Goal: Task Accomplishment & Management: Manage account settings

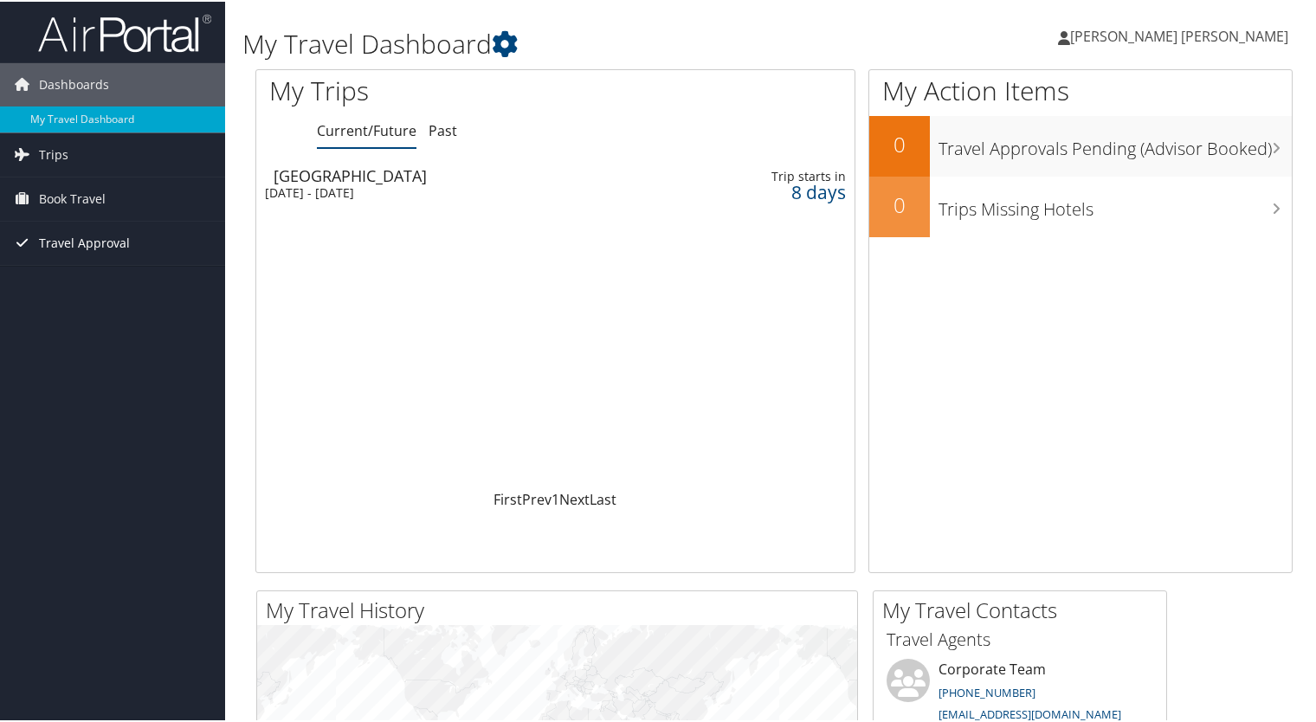
click at [96, 241] on span "Travel Approval" at bounding box center [84, 241] width 91 height 43
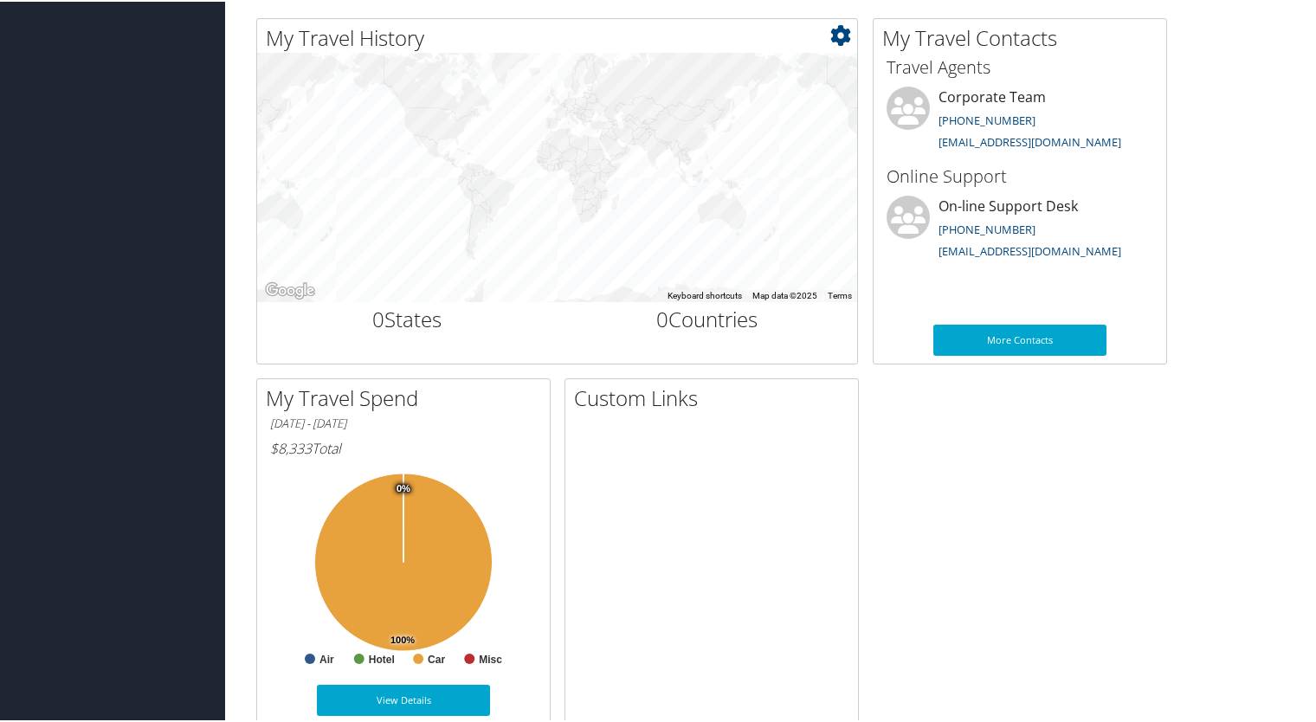
scroll to position [603, 0]
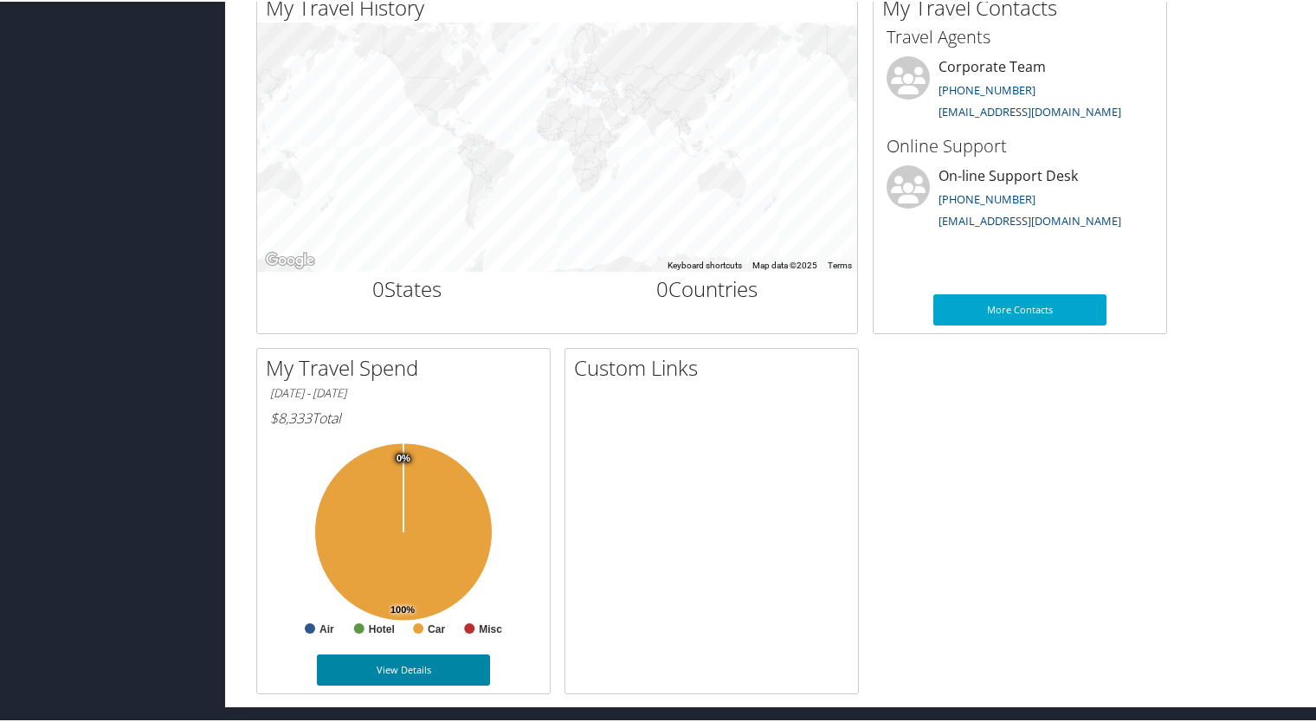
click at [415, 670] on link "View Details" at bounding box center [403, 668] width 173 height 31
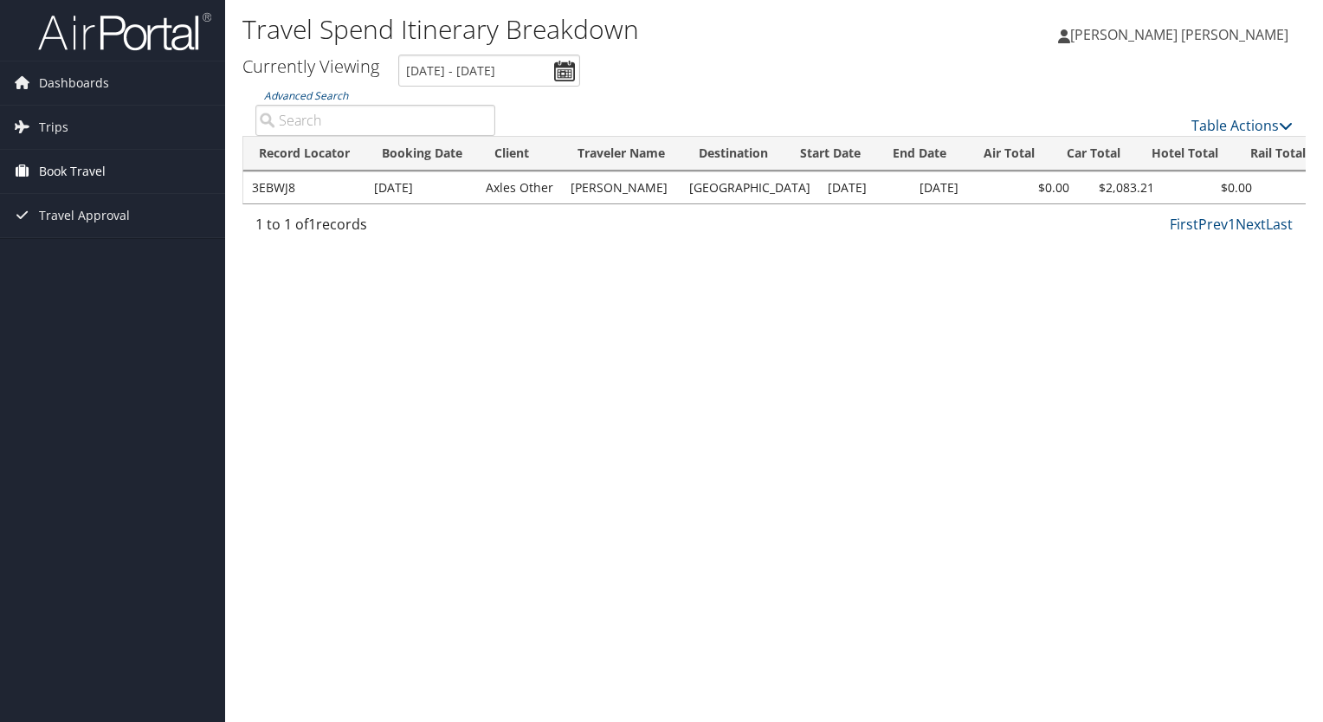
click at [73, 178] on span "Book Travel" at bounding box center [72, 171] width 67 height 43
click at [73, 90] on span "Dashboards" at bounding box center [74, 82] width 70 height 43
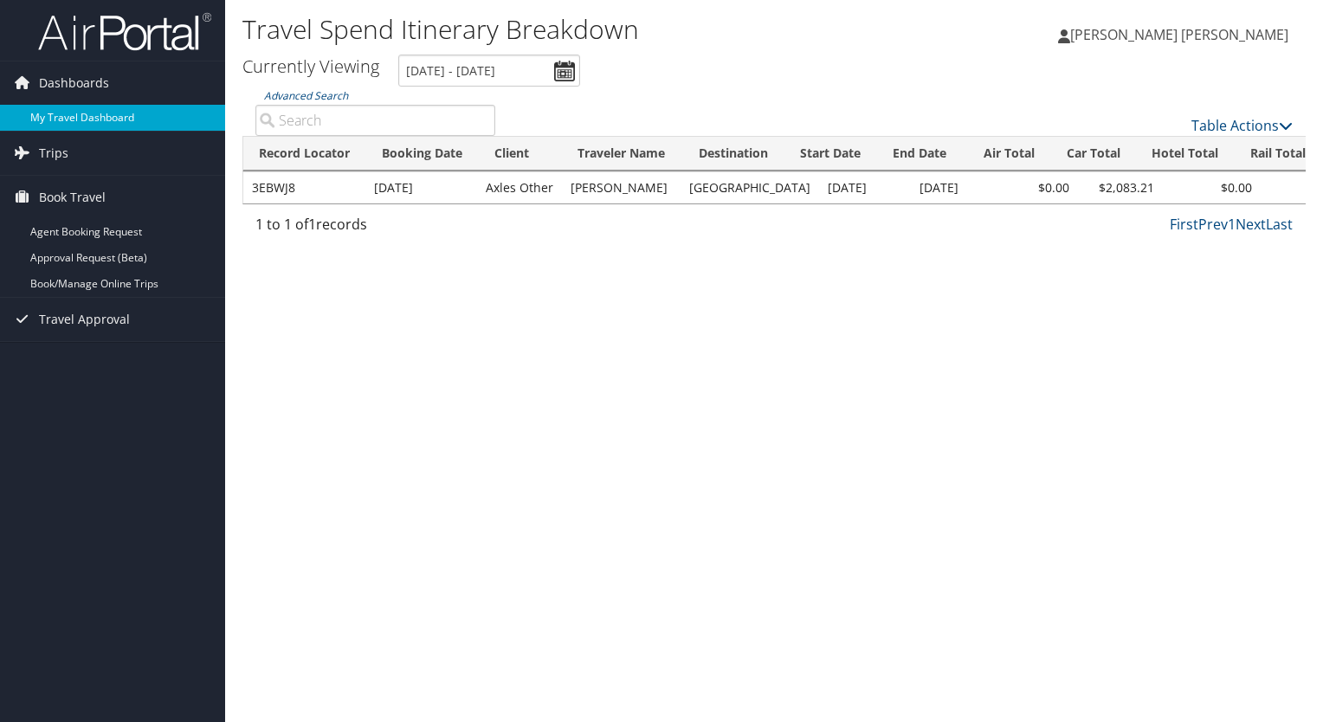
click at [74, 120] on link "My Travel Dashboard" at bounding box center [112, 118] width 225 height 26
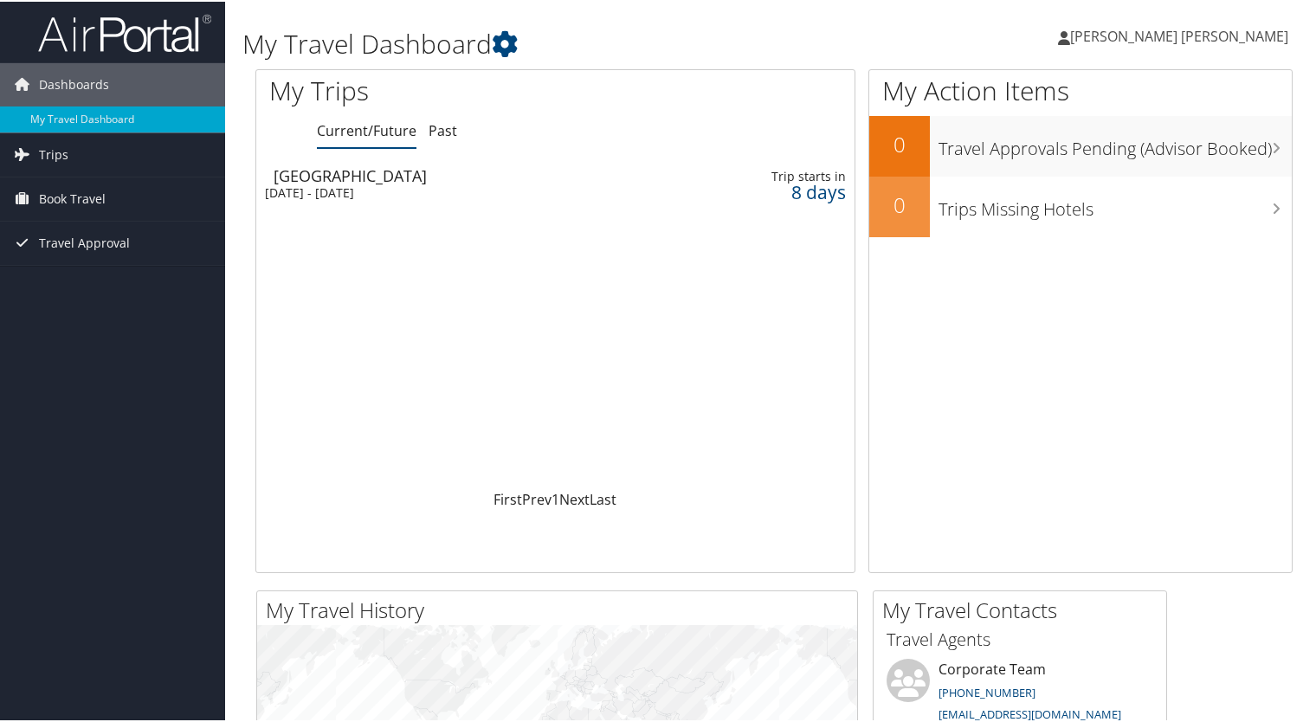
click at [1188, 33] on span "[PERSON_NAME] [PERSON_NAME]" at bounding box center [1180, 34] width 218 height 19
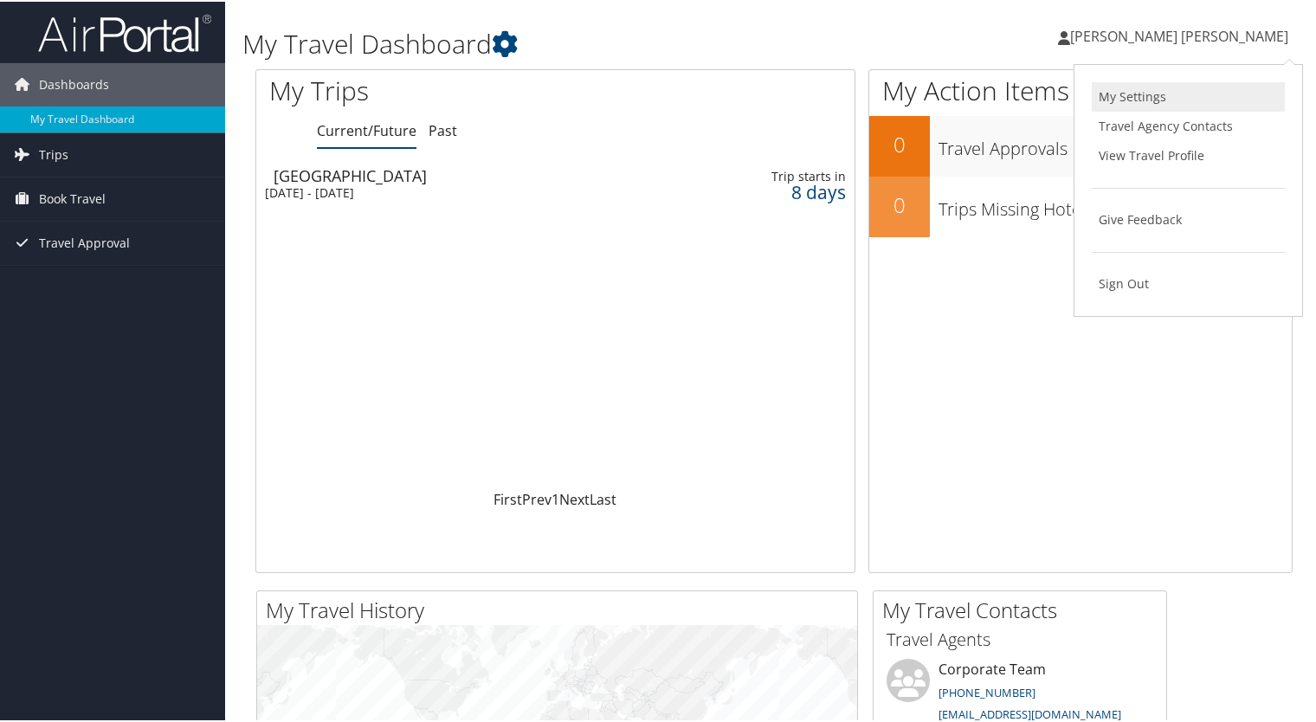
click at [1161, 95] on link "My Settings" at bounding box center [1188, 95] width 193 height 29
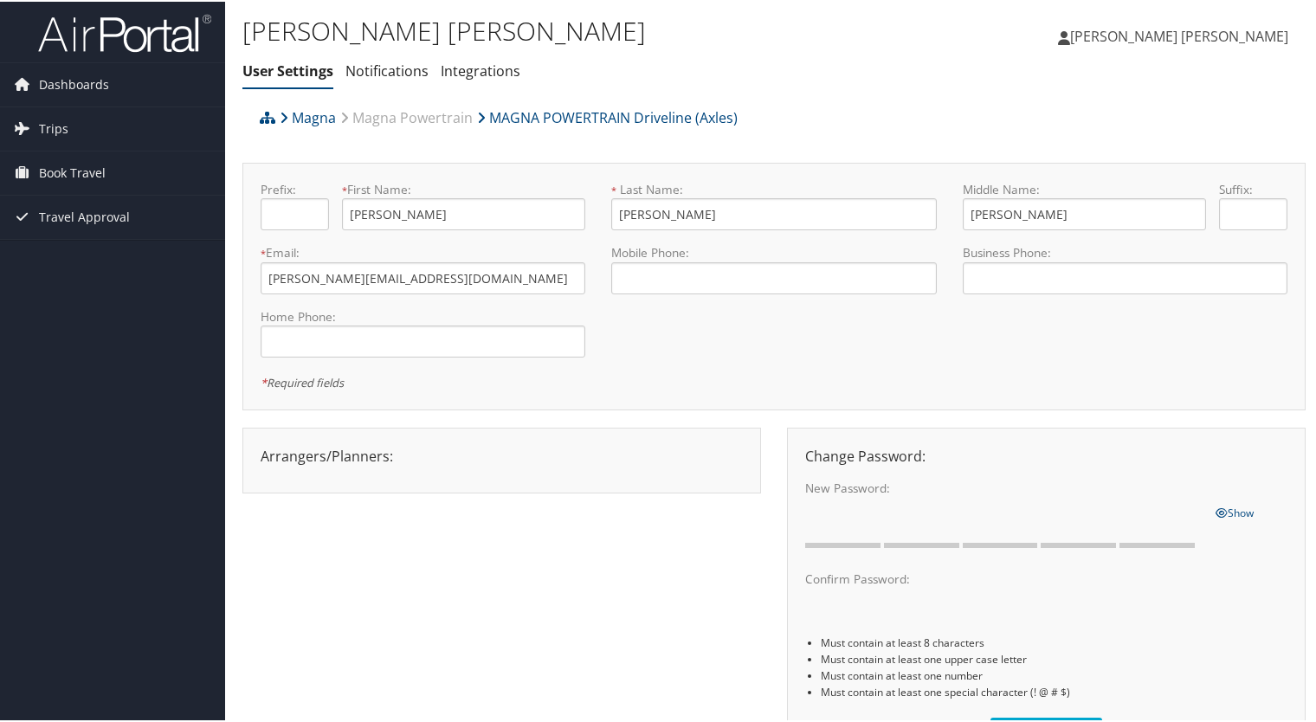
click at [1237, 44] on link "[PERSON_NAME] [PERSON_NAME]" at bounding box center [1182, 35] width 248 height 52
click at [1148, 159] on link "View Travel Profile" at bounding box center [1188, 153] width 193 height 29
click at [1210, 24] on link "[PERSON_NAME] [PERSON_NAME]" at bounding box center [1182, 35] width 248 height 52
click at [391, 67] on link "Notifications" at bounding box center [387, 69] width 83 height 19
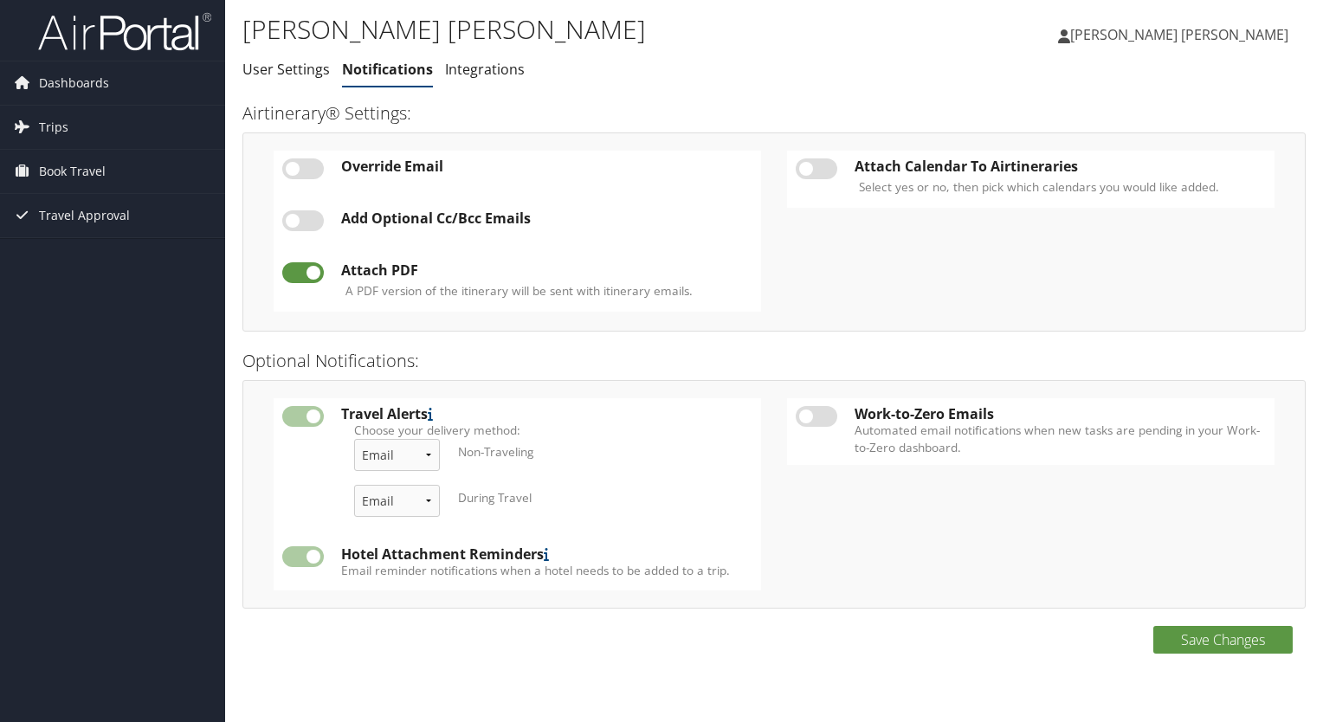
click at [456, 71] on link "Integrations" at bounding box center [485, 69] width 80 height 19
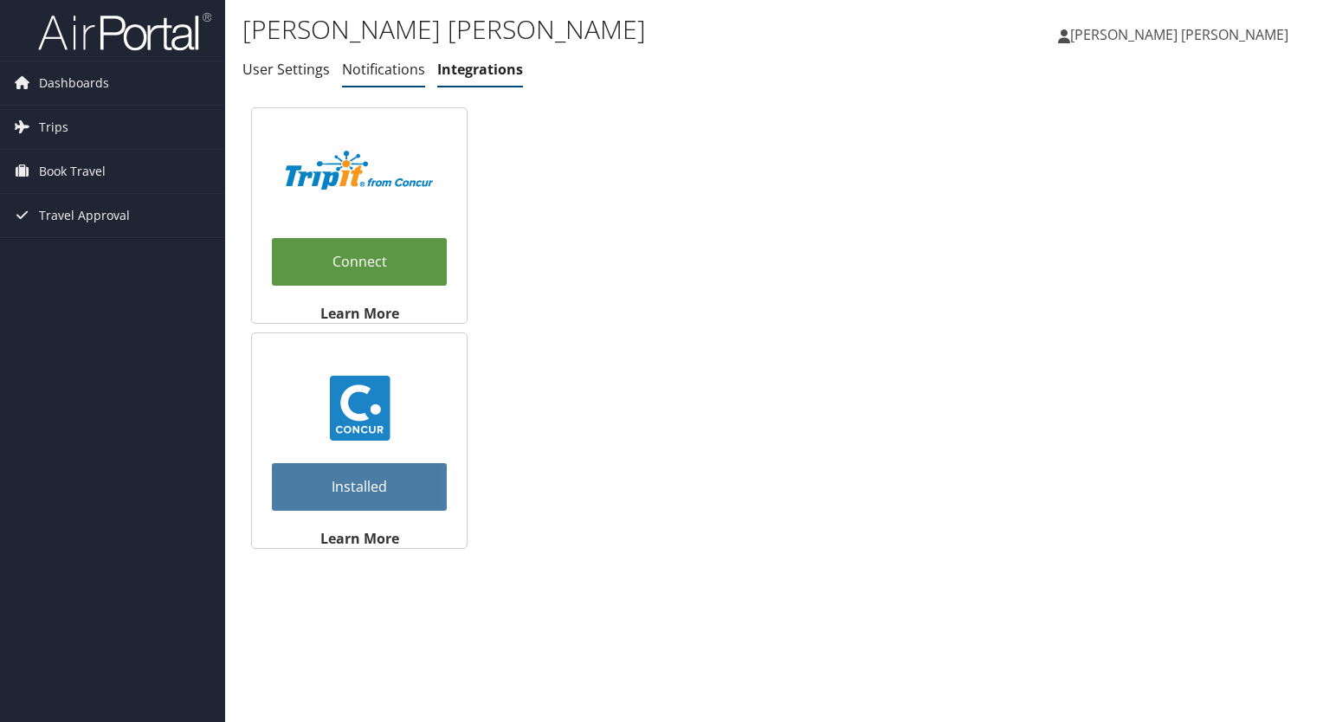
click at [395, 74] on link "Notifications" at bounding box center [383, 69] width 83 height 19
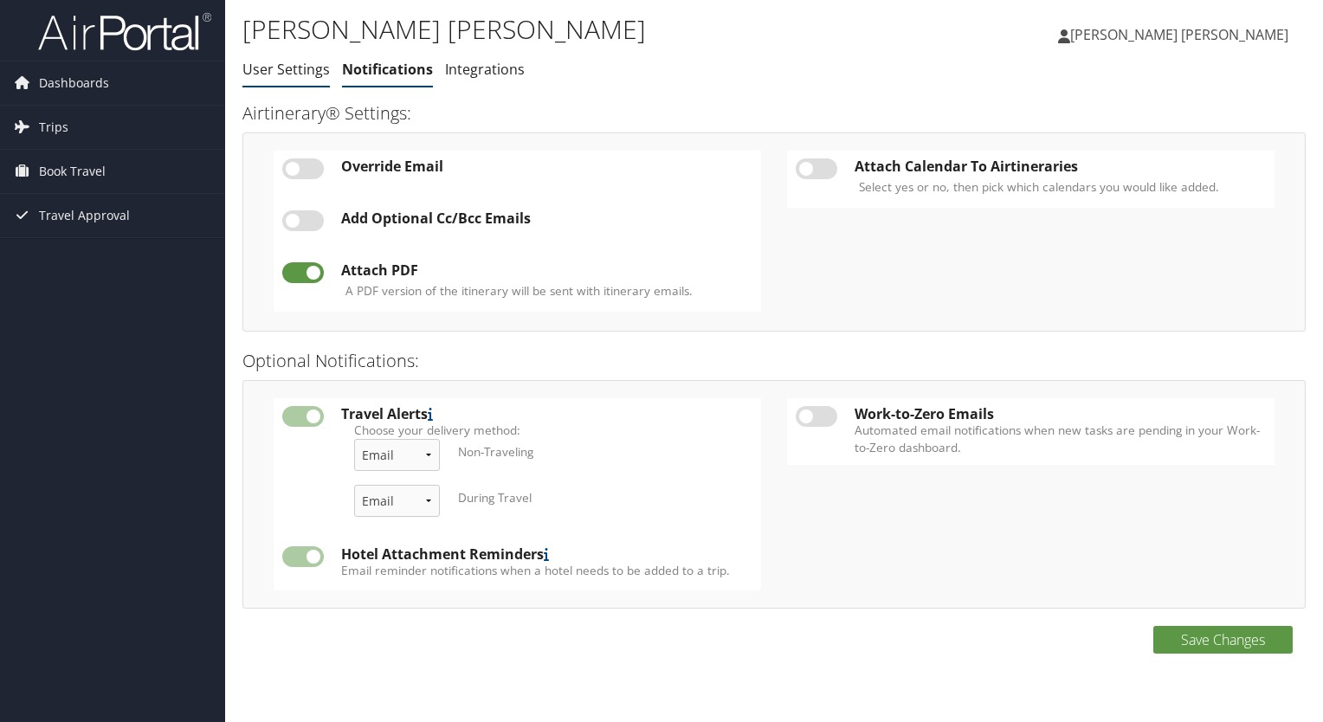
click at [290, 77] on link "User Settings" at bounding box center [286, 69] width 87 height 19
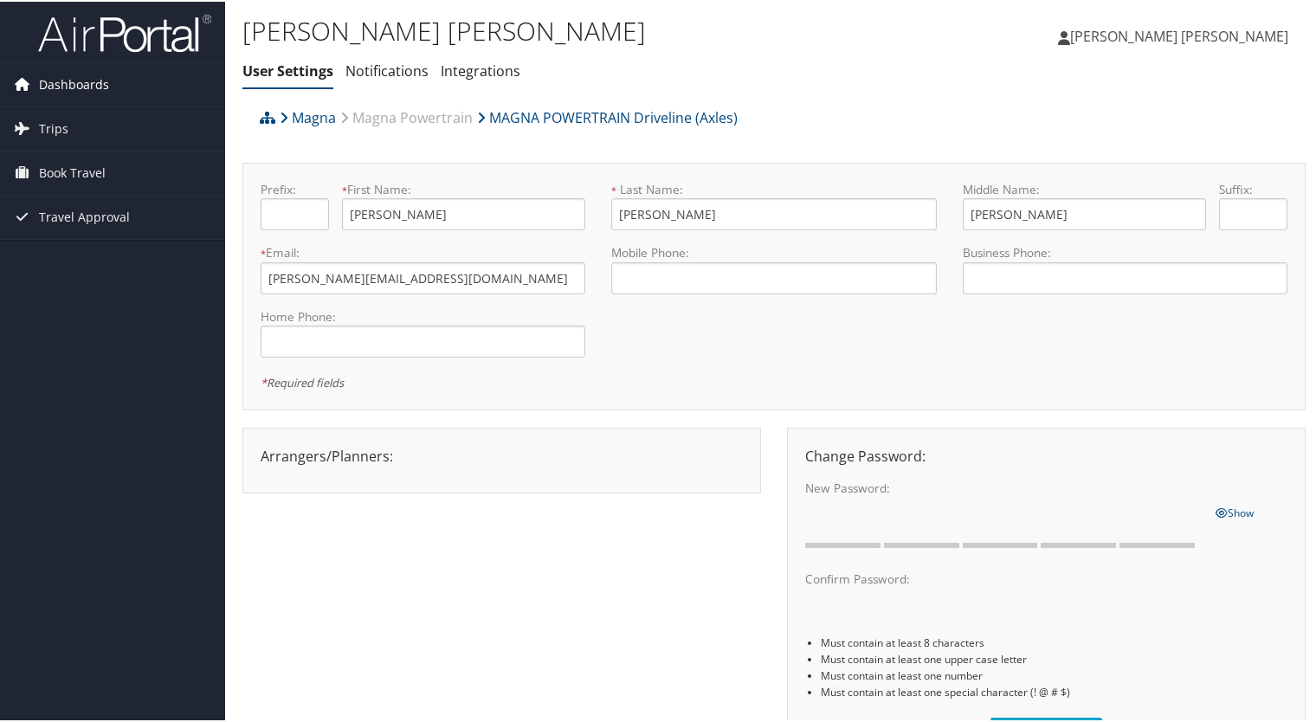
click at [73, 85] on span "Dashboards" at bounding box center [74, 82] width 70 height 43
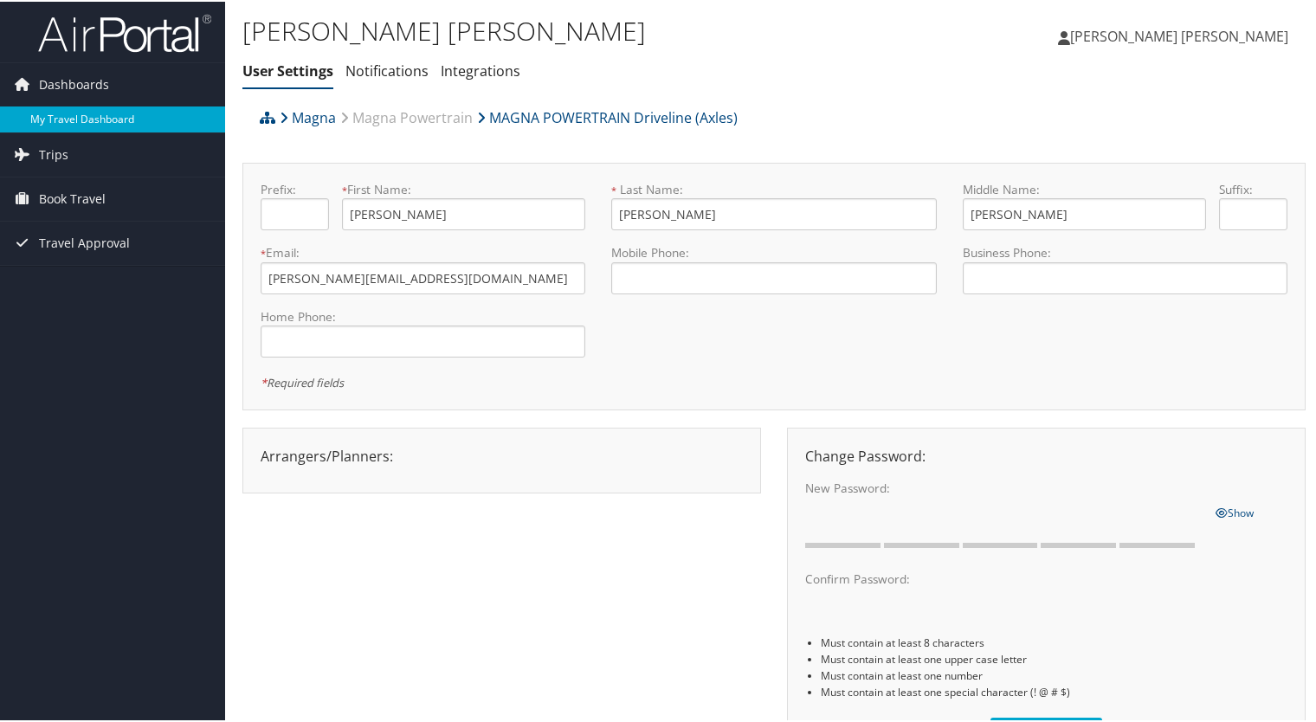
click at [80, 116] on link "My Travel Dashboard" at bounding box center [112, 118] width 225 height 26
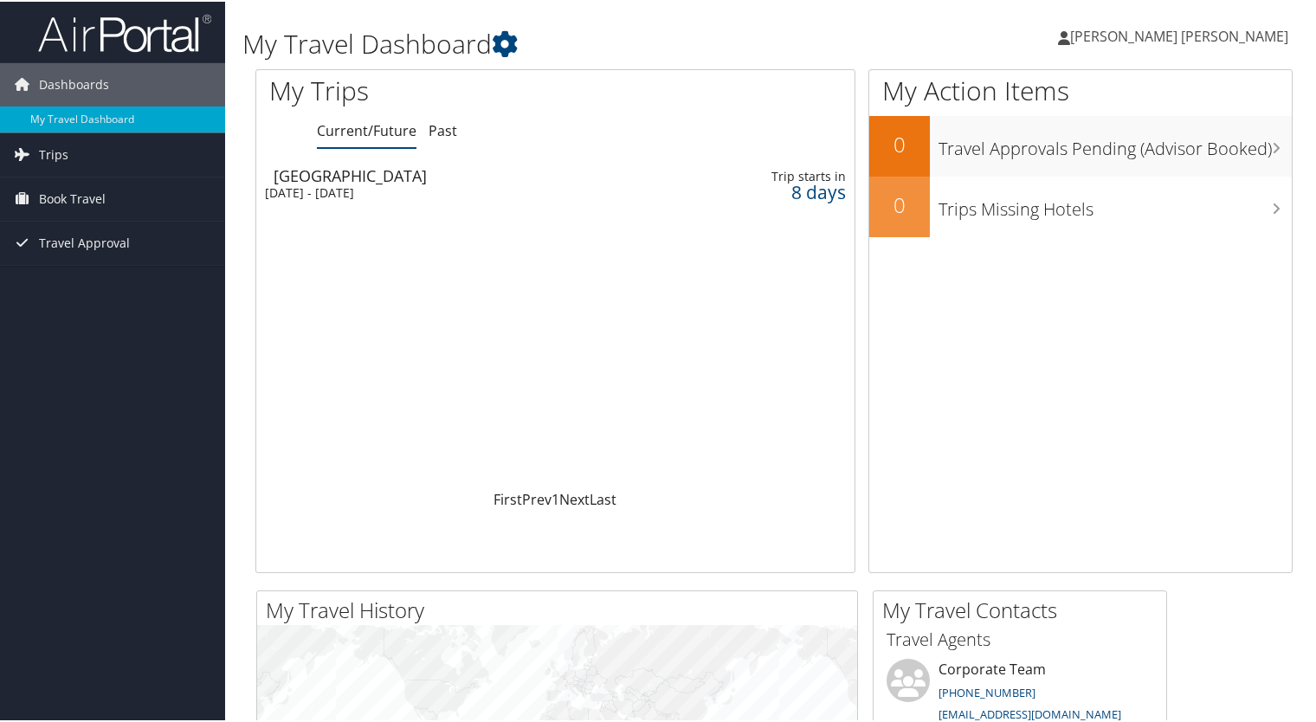
click at [1222, 40] on span "[PERSON_NAME] [PERSON_NAME]" at bounding box center [1180, 34] width 218 height 19
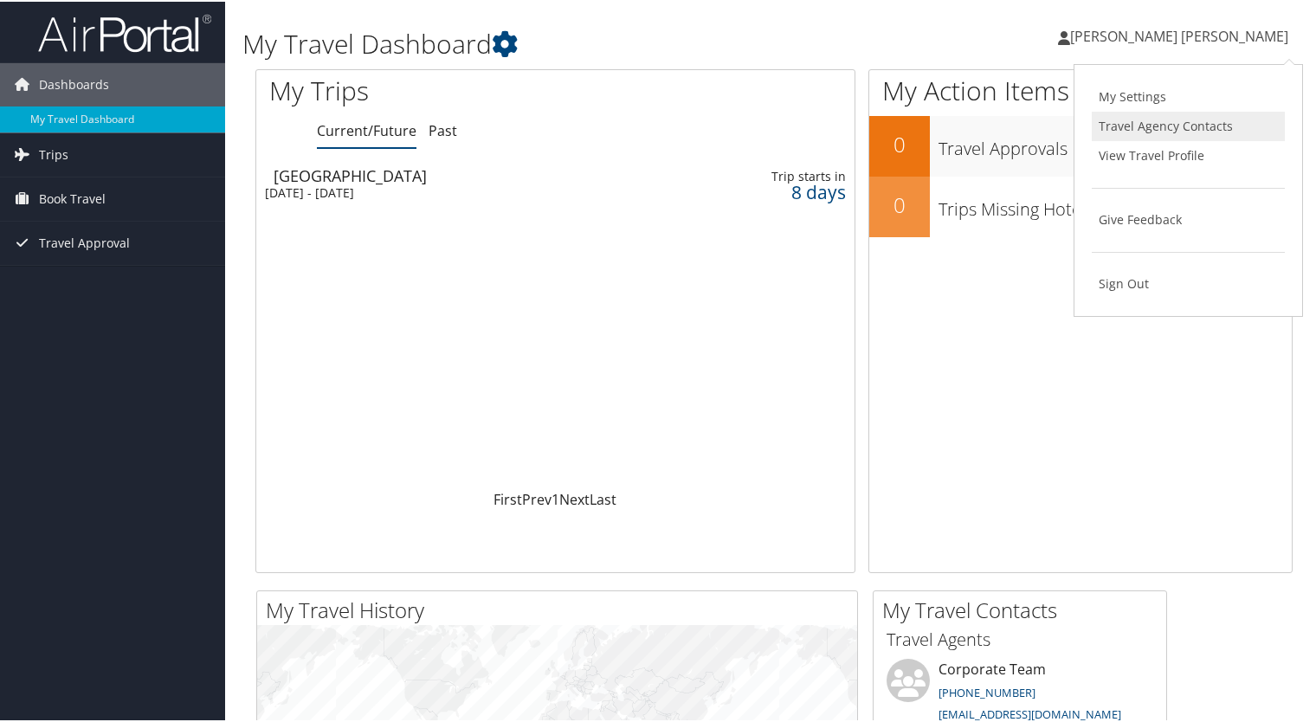
click at [1181, 126] on link "Travel Agency Contacts" at bounding box center [1188, 124] width 193 height 29
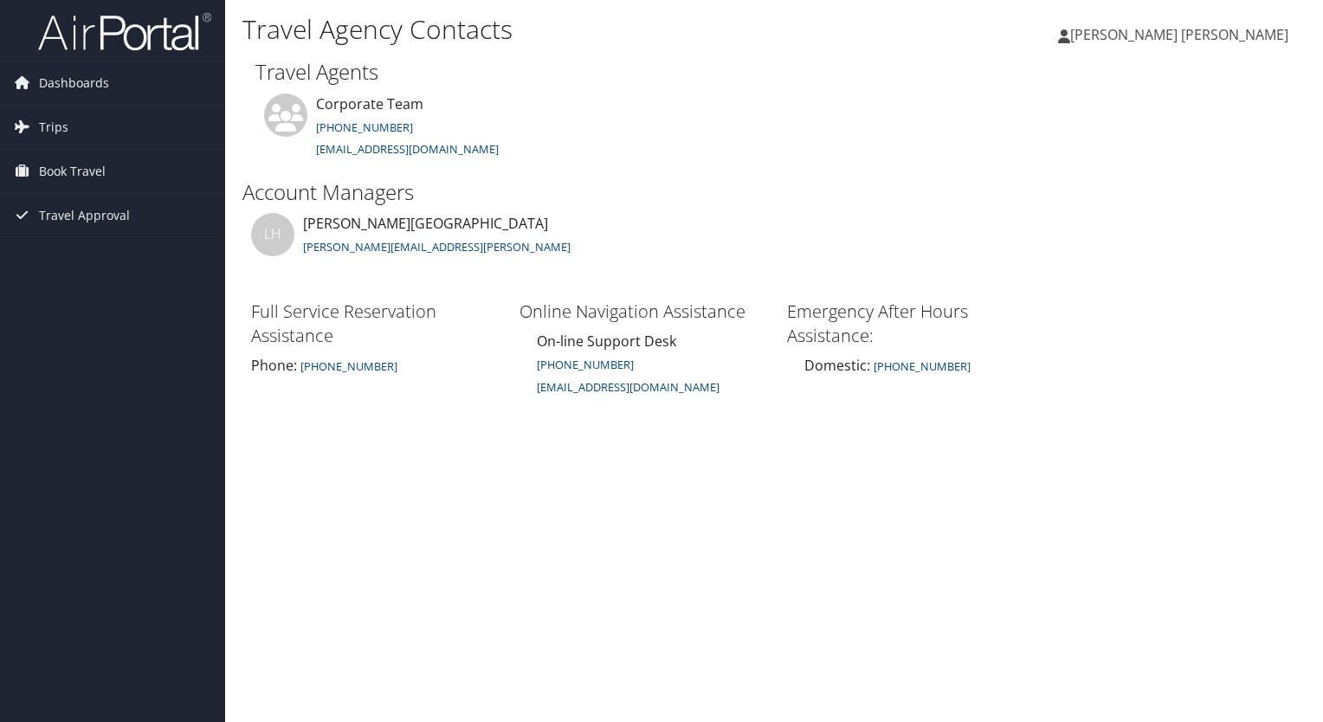
click at [1227, 30] on span "[PERSON_NAME] [PERSON_NAME]" at bounding box center [1180, 34] width 218 height 19
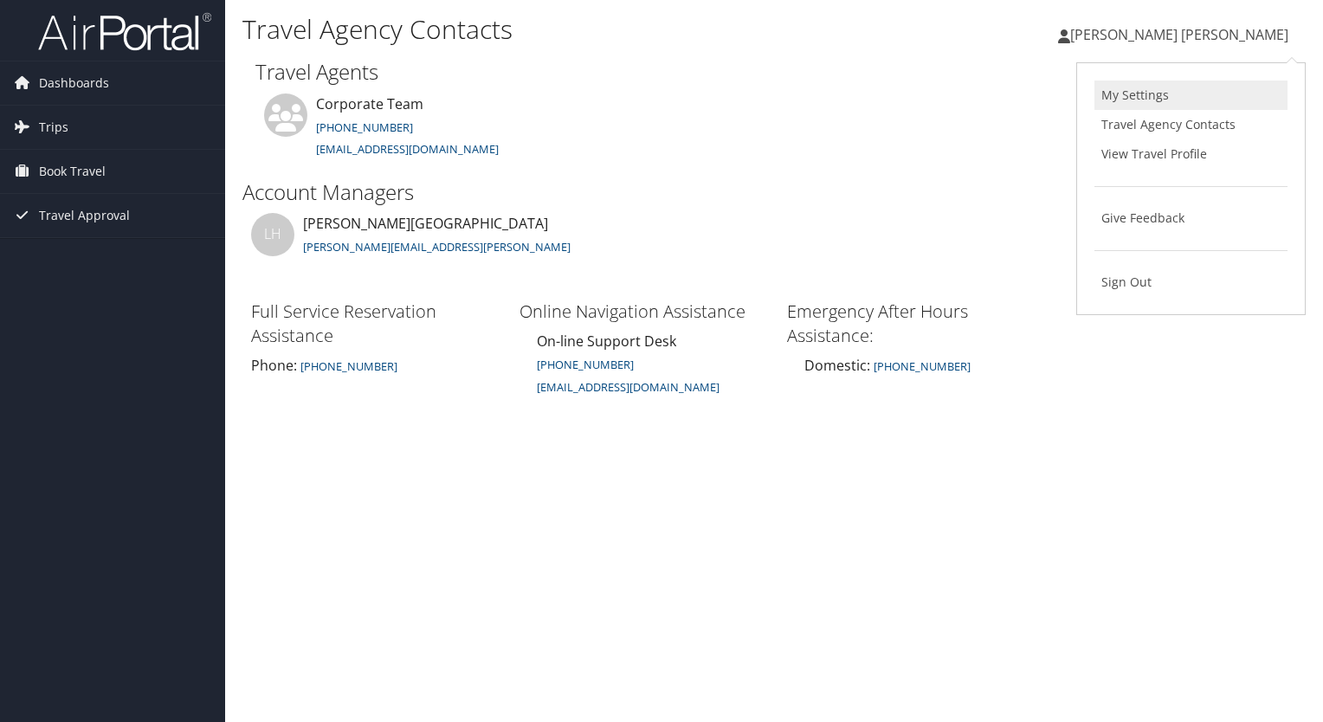
click at [1142, 102] on link "My Settings" at bounding box center [1191, 95] width 193 height 29
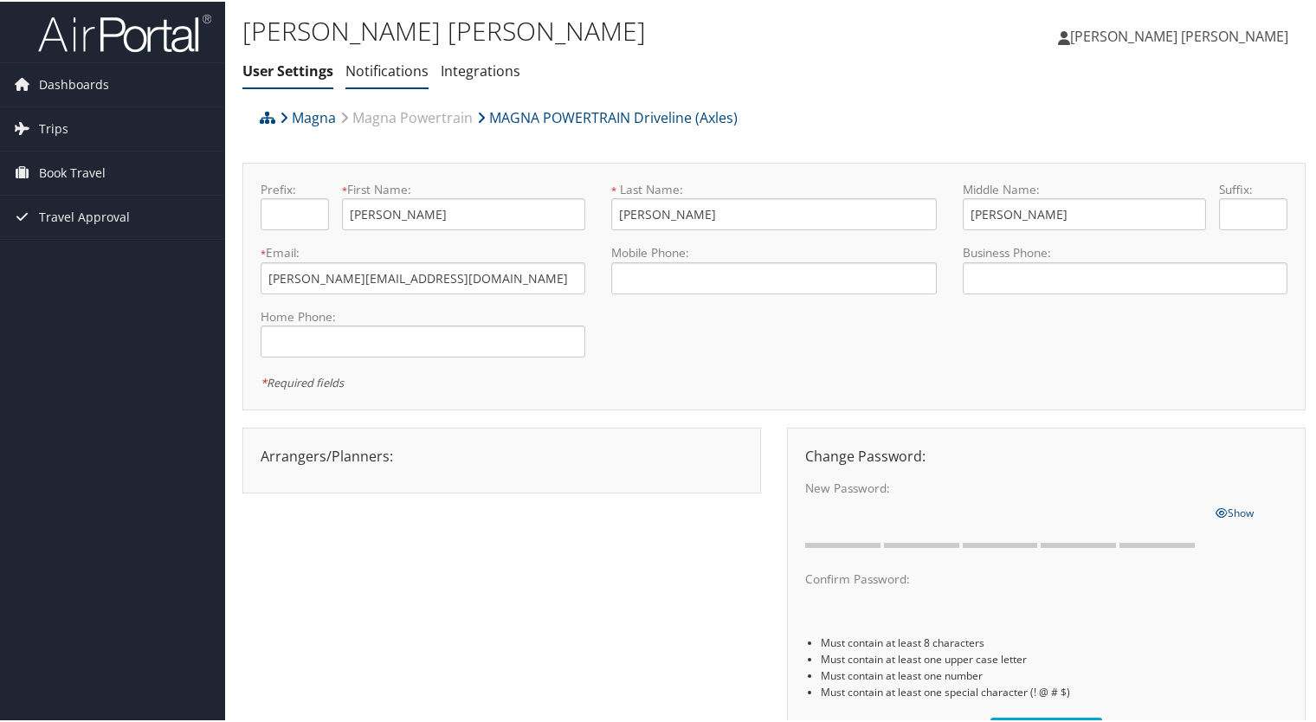
click at [379, 66] on link "Notifications" at bounding box center [387, 69] width 83 height 19
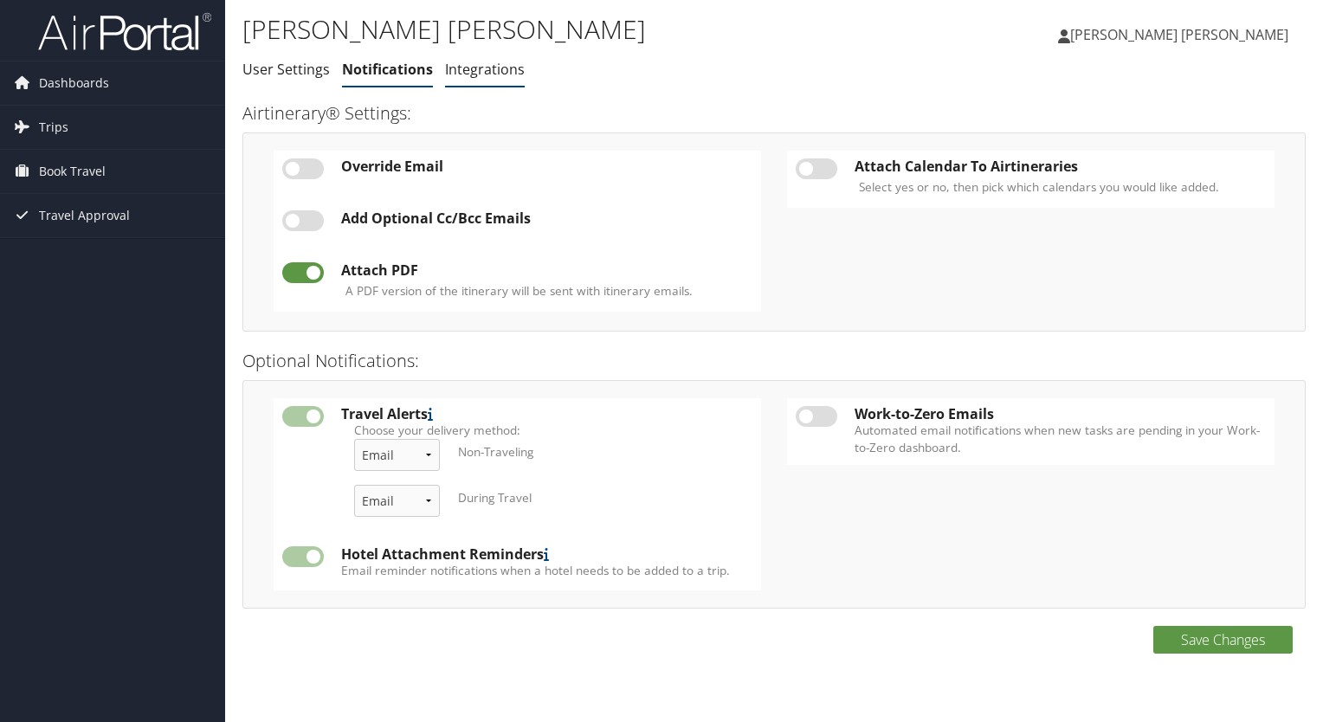
click at [475, 74] on link "Integrations" at bounding box center [485, 69] width 80 height 19
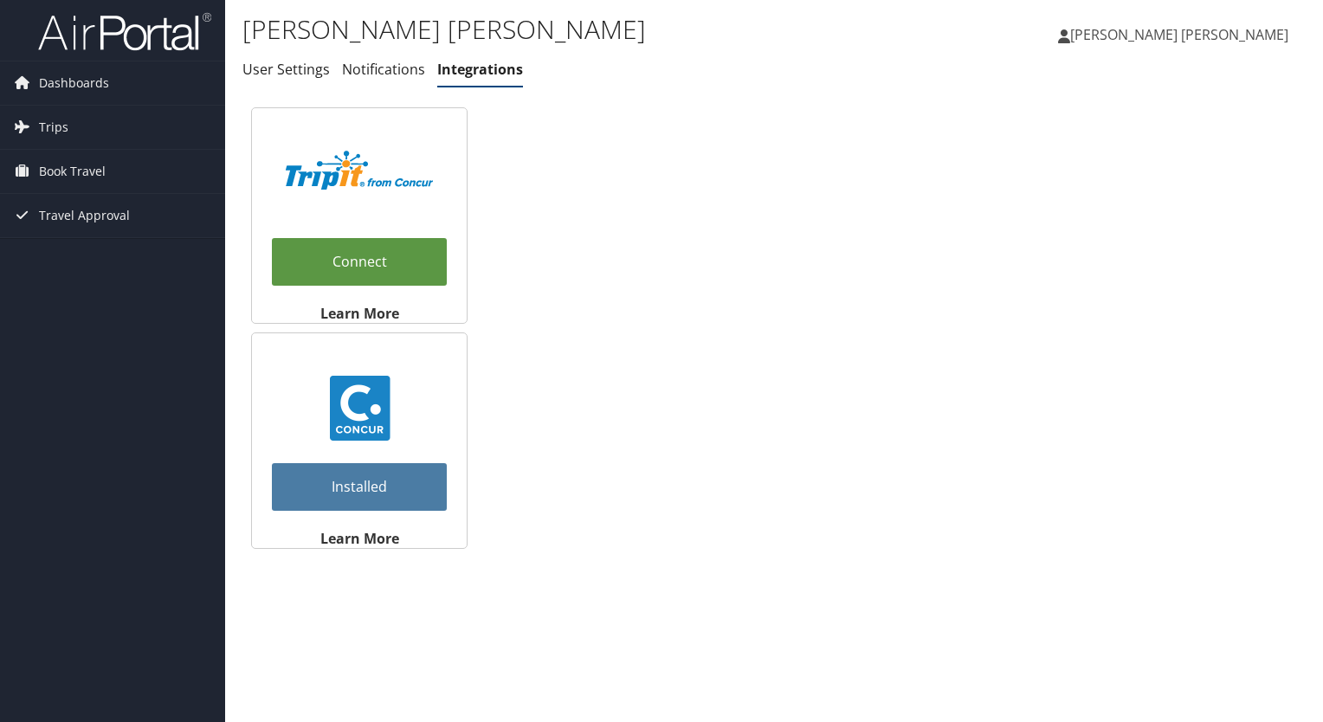
click at [1200, 34] on span "[PERSON_NAME] [PERSON_NAME]" at bounding box center [1180, 34] width 218 height 19
click at [1166, 158] on link "View Travel Profile" at bounding box center [1191, 153] width 193 height 29
